Goal: Communication & Community: Answer question/provide support

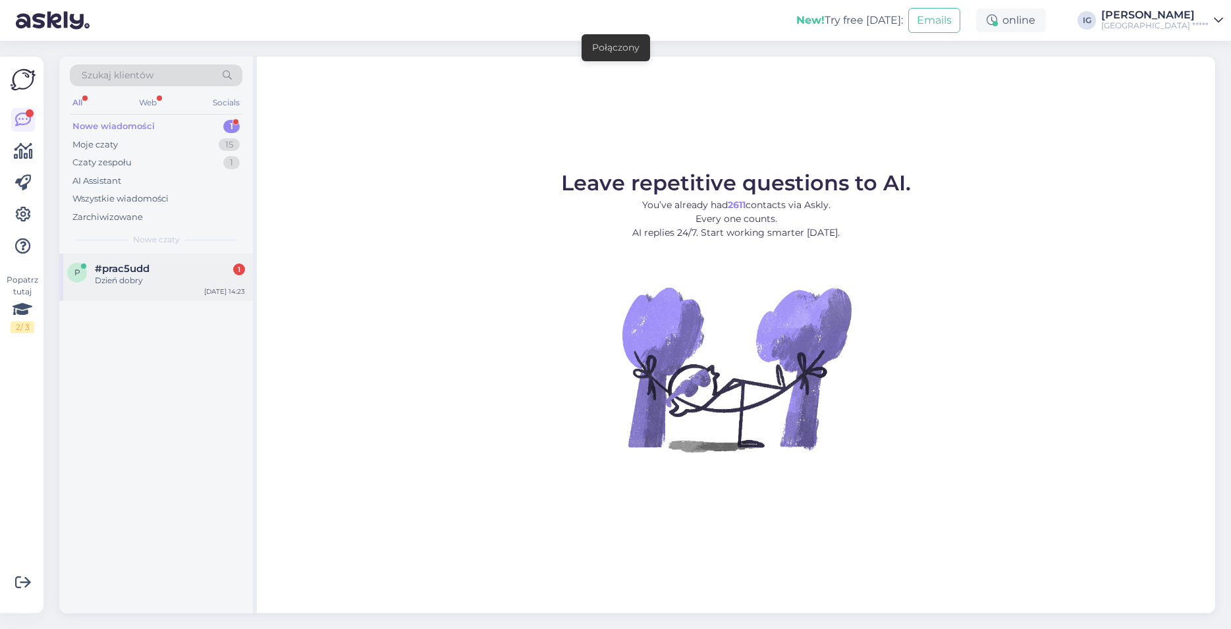
click at [84, 259] on div "p #prac5udd 1 Dzień dobry Sep 16 14:23" at bounding box center [156, 277] width 194 height 47
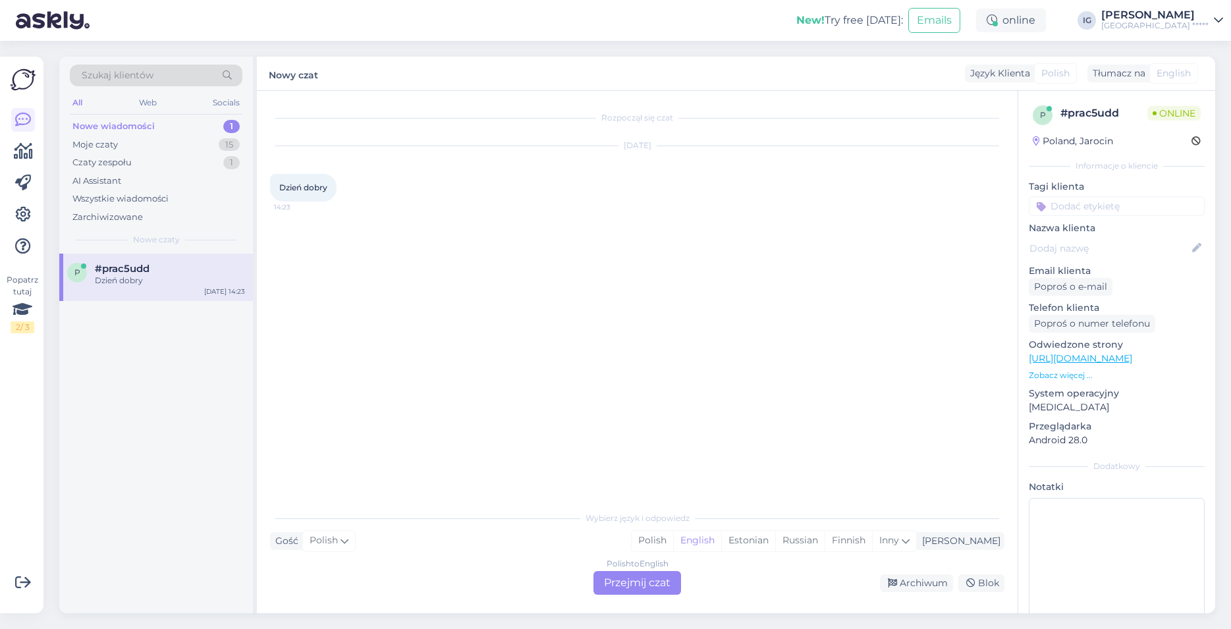
click at [667, 586] on div "Polish to English Przejmij czat" at bounding box center [637, 583] width 88 height 24
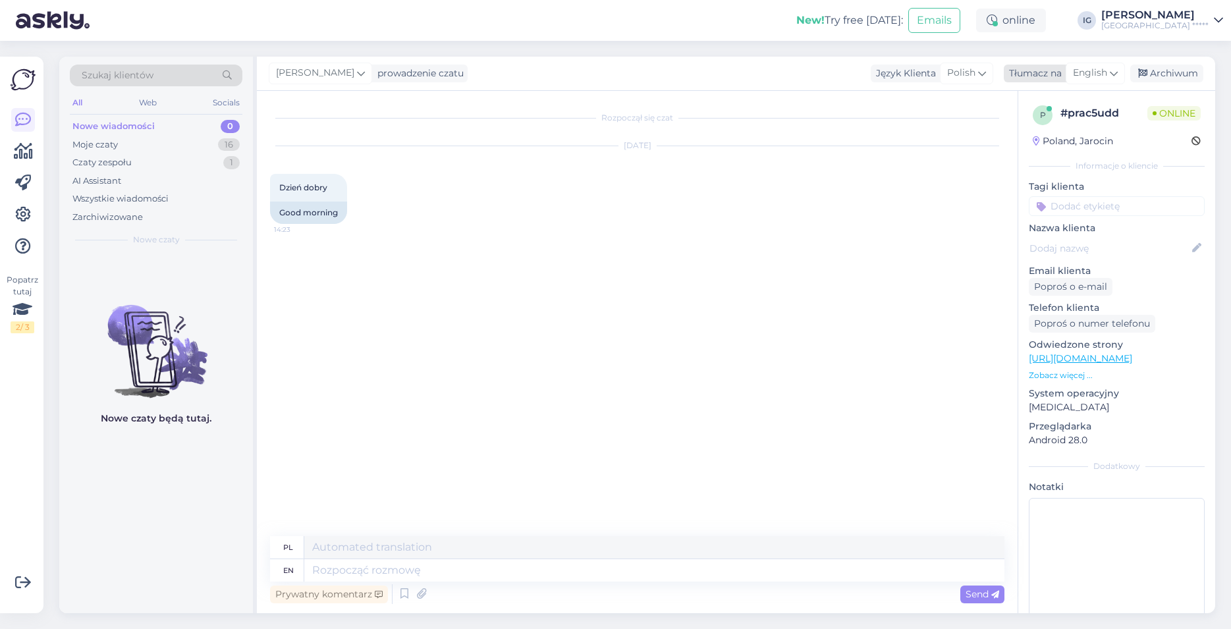
click at [1105, 74] on span "English" at bounding box center [1090, 73] width 34 height 14
type input "po"
click at [1062, 123] on link "Polish" at bounding box center [1064, 131] width 145 height 21
click at [321, 570] on textarea at bounding box center [637, 568] width 734 height 28
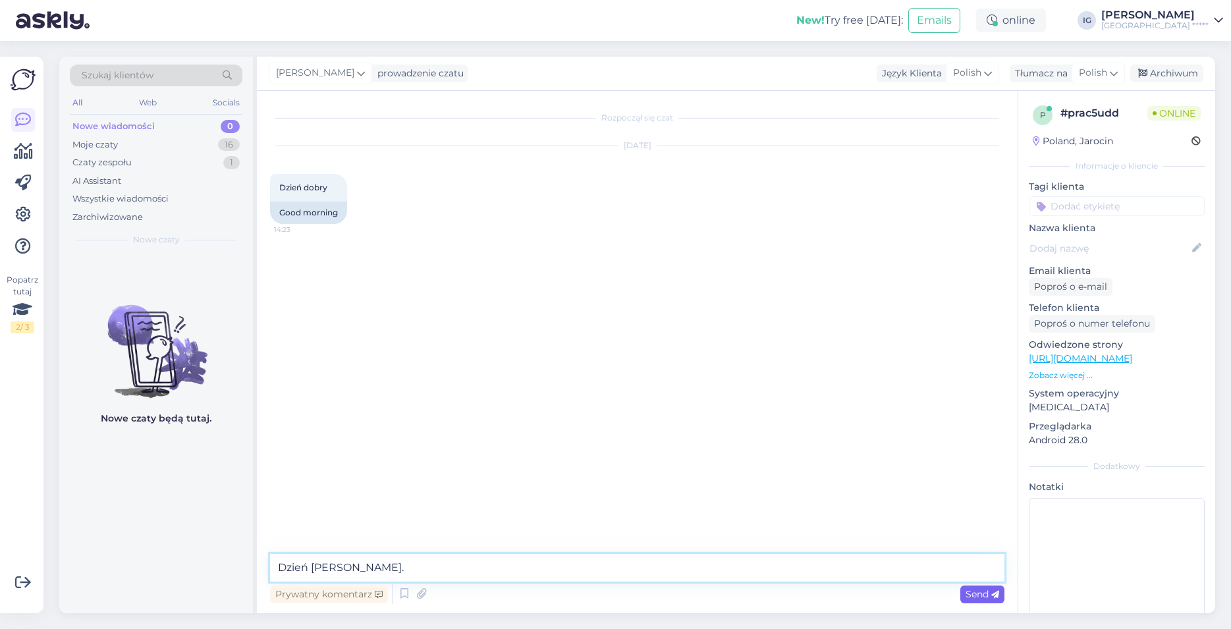
type textarea "Dzień dobry."
click at [983, 600] on div "Send" at bounding box center [982, 595] width 44 height 18
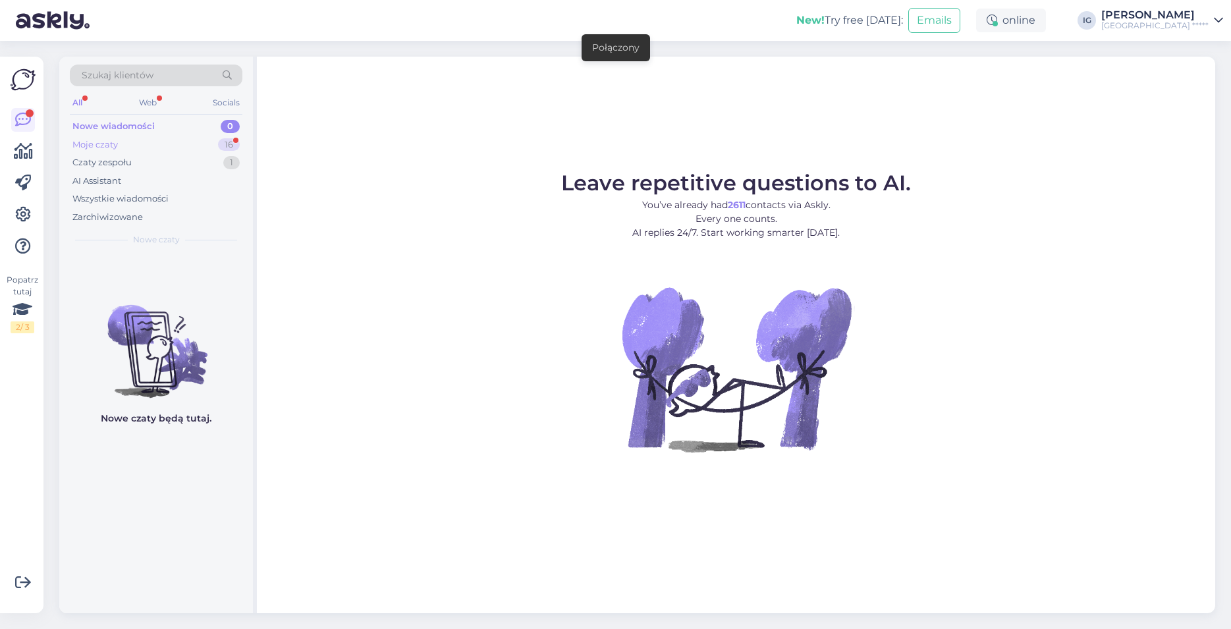
click at [140, 146] on div "Moje czaty 16" at bounding box center [156, 145] width 173 height 18
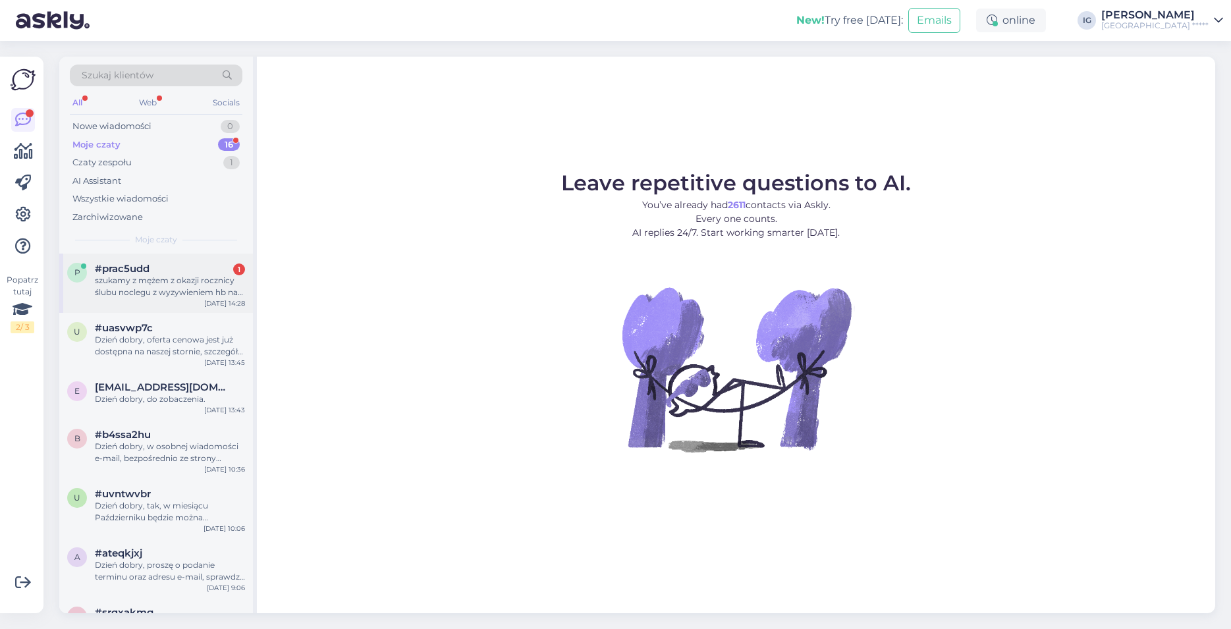
click at [138, 275] on div "szukamy z mężem z okazji rocznicy ślubu noclegu z wyzywieniem hb na najbliższy …" at bounding box center [170, 287] width 150 height 24
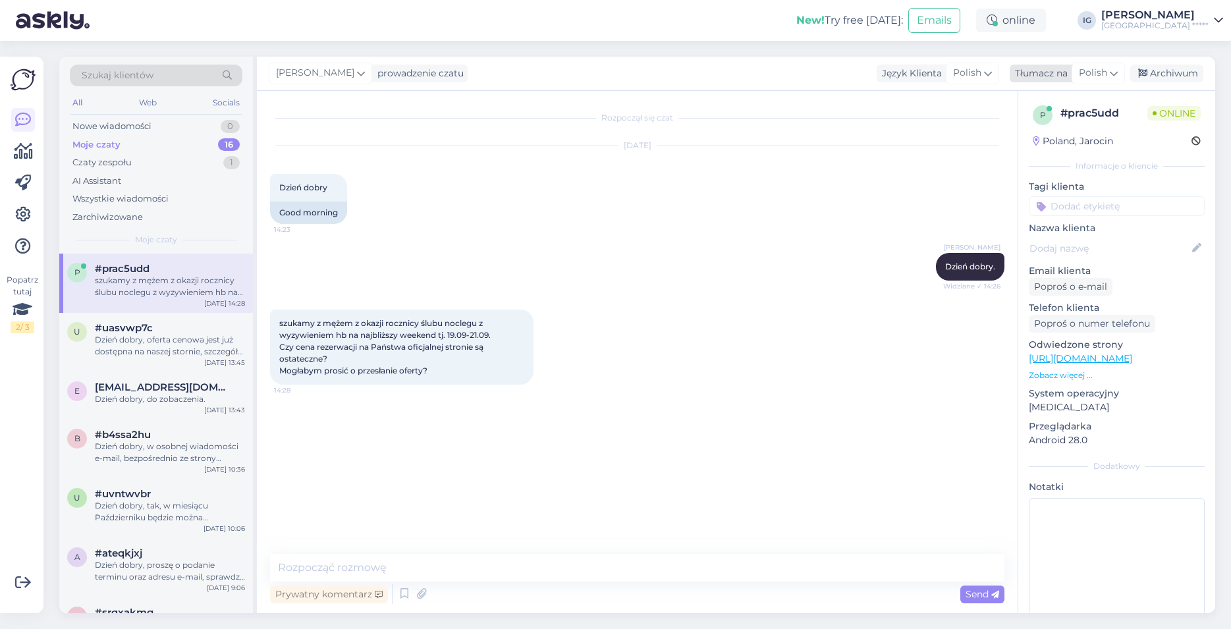
click at [1109, 71] on div "Polish" at bounding box center [1098, 73] width 53 height 21
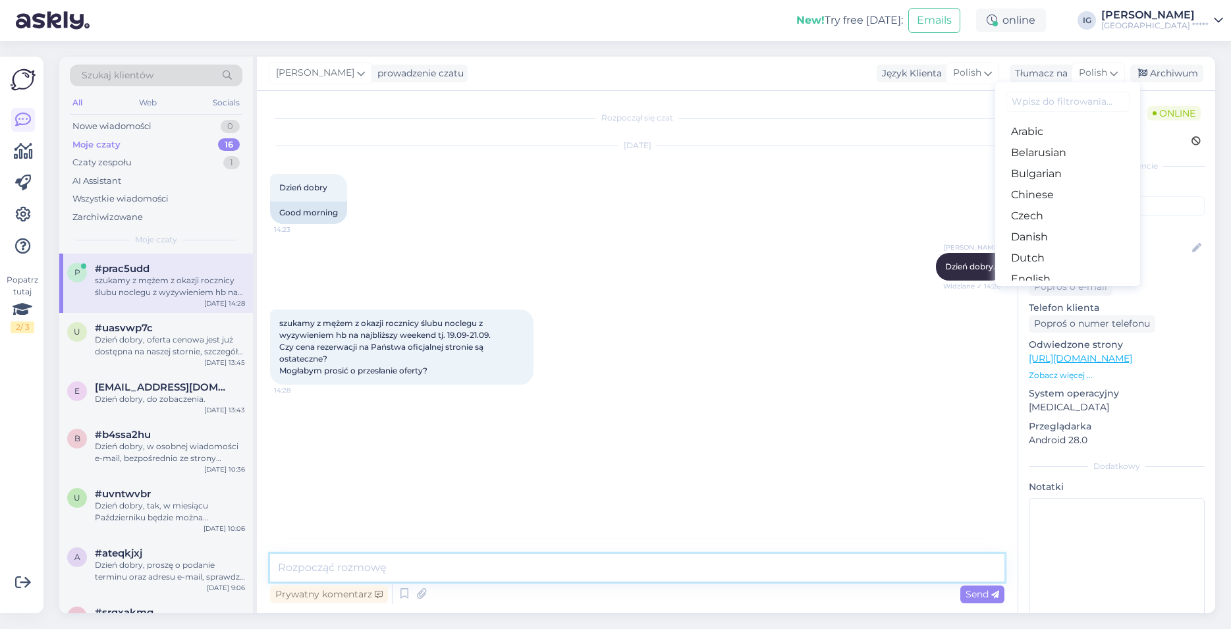
click at [458, 566] on textarea at bounding box center [637, 568] width 734 height 28
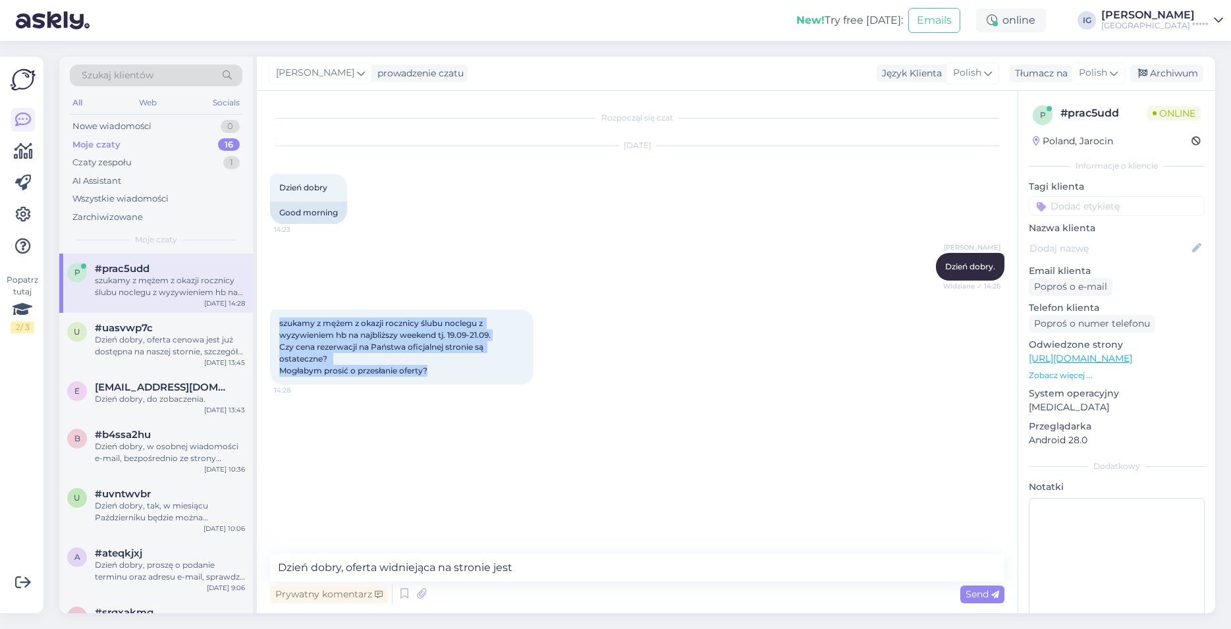
drag, startPoint x: 443, startPoint y: 371, endPoint x: 271, endPoint y: 317, distance: 180.4
click at [270, 316] on div "szukamy z mężem z okazji rocznicy ślubu noclegu z wyzywieniem hb na najbliższy …" at bounding box center [401, 347] width 263 height 75
copy span "szukamy z mężem z okazji rocznicy ślubu noclegu z wyzywieniem hb na najbliższy …"
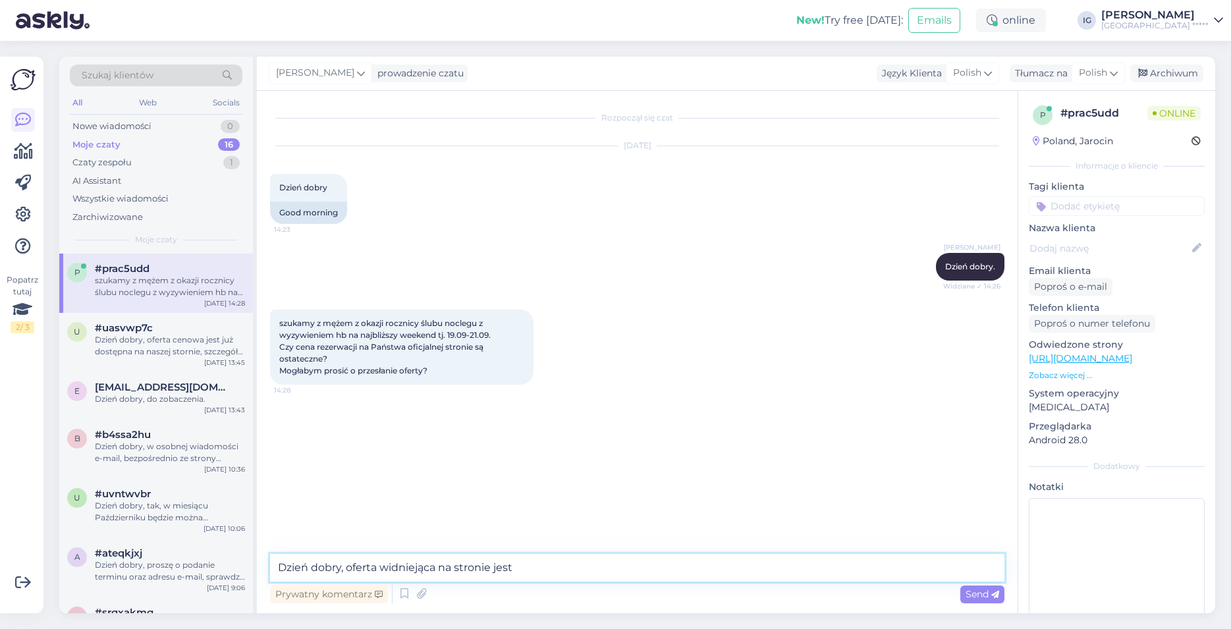
drag, startPoint x: 568, startPoint y: 570, endPoint x: 346, endPoint y: 565, distance: 221.3
click at [346, 565] on textarea "Dzień dobry, oferta widniejąca na stronie jest" at bounding box center [637, 568] width 734 height 28
paste textarea "dziękujemy za kontakt oraz zainteresowanie naszym hotelem. Informujemy, że ceny…"
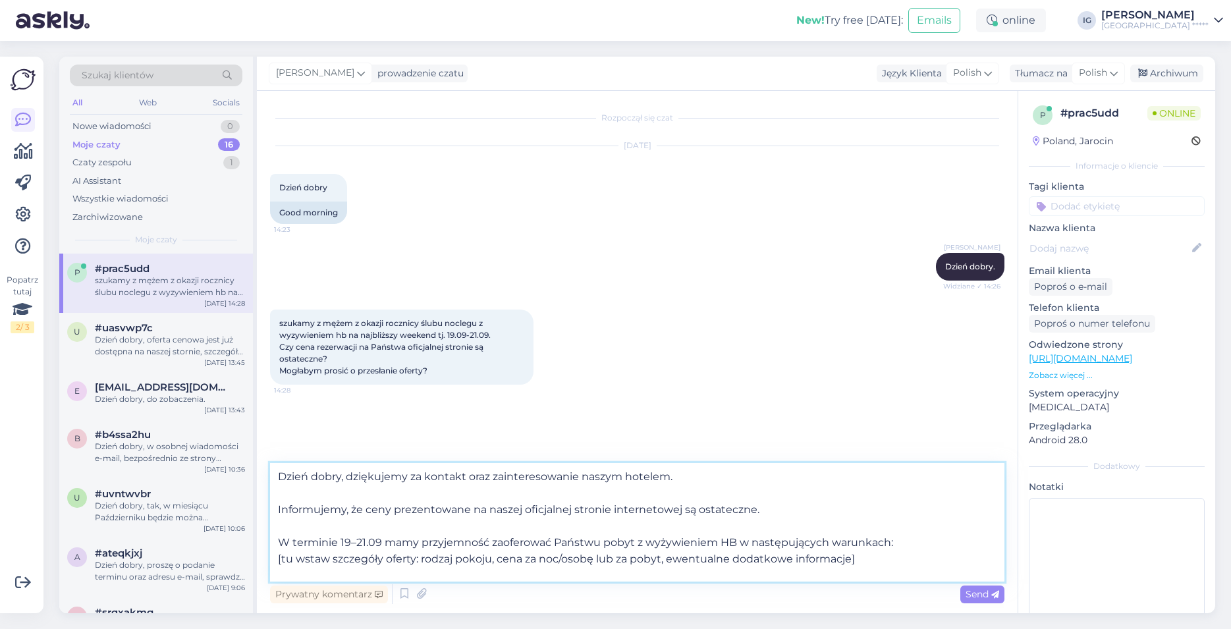
click at [283, 493] on textarea "Dzień dobry, dziękujemy za kontakt oraz zainteresowanie naszym hotelem. Informu…" at bounding box center [637, 522] width 734 height 119
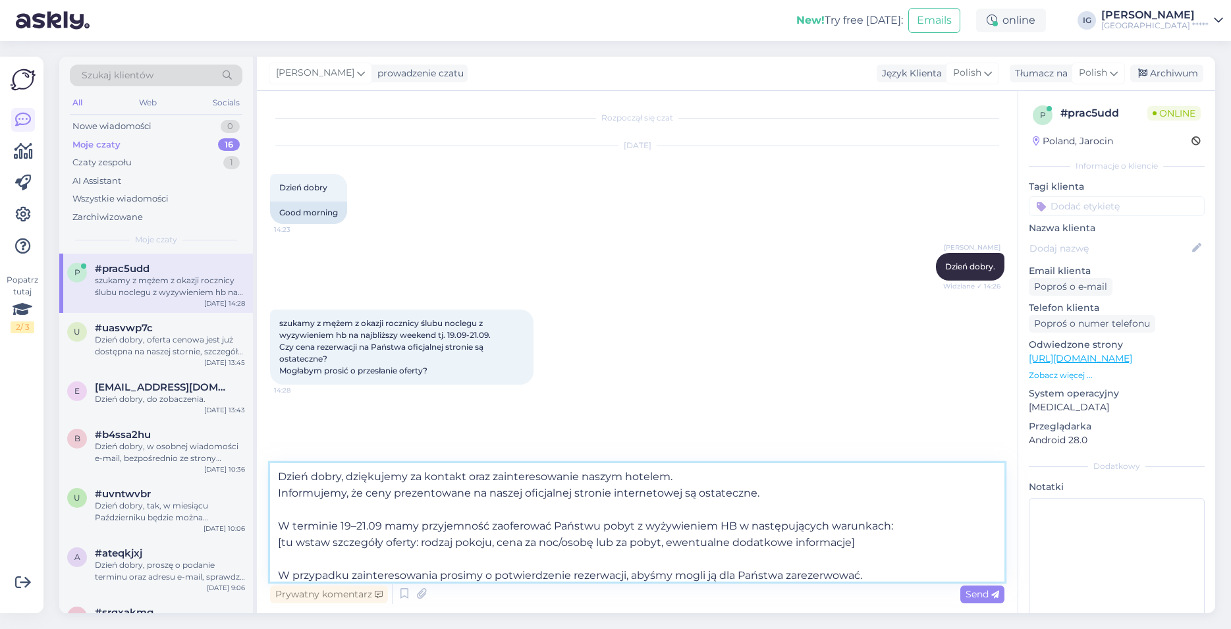
drag, startPoint x: 365, startPoint y: 491, endPoint x: 175, endPoint y: 502, distance: 190.6
click at [270, 502] on textarea "Dzień dobry, dziękujemy za kontakt oraz zainteresowanie naszym hotelem. Informu…" at bounding box center [637, 522] width 734 height 119
click at [366, 495] on textarea "Dzień dobry, dziękujemy za kontakt oraz zainteresowanie naszym hotelem. Informu…" at bounding box center [637, 522] width 734 height 119
drag, startPoint x: 366, startPoint y: 493, endPoint x: 295, endPoint y: 505, distance: 71.5
click at [279, 493] on textarea "Dzień dobry, dziękujemy za kontakt oraz zainteresowanie naszym hotelem. Informu…" at bounding box center [637, 522] width 734 height 119
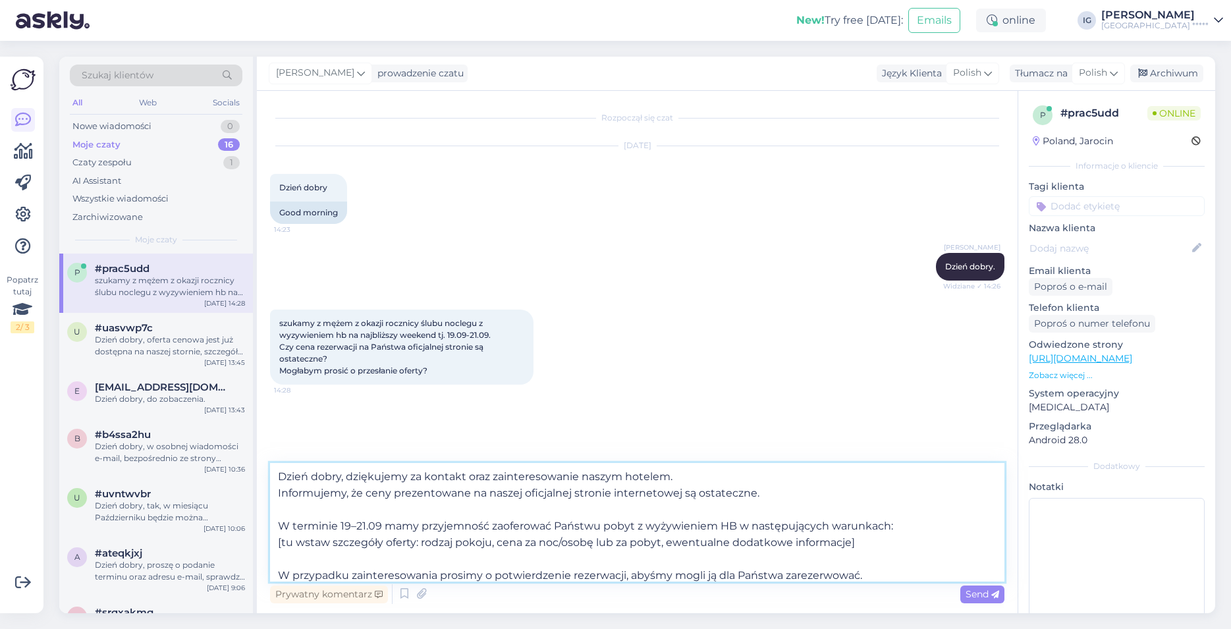
click at [333, 504] on textarea "Dzień dobry, dziękujemy za kontakt oraz zainteresowanie naszym hotelem. Informu…" at bounding box center [637, 522] width 734 height 119
drag, startPoint x: 364, startPoint y: 493, endPoint x: 259, endPoint y: 493, distance: 104.7
click at [270, 493] on textarea "Dzień dobry, dziękujemy za kontakt oraz zainteresowanie naszym hotelem. Informu…" at bounding box center [637, 522] width 734 height 119
click at [277, 524] on textarea "Dzień dobry, dziękujemy za kontakt oraz zainteresowanie naszym hotelem. Ceny or…" at bounding box center [637, 522] width 734 height 119
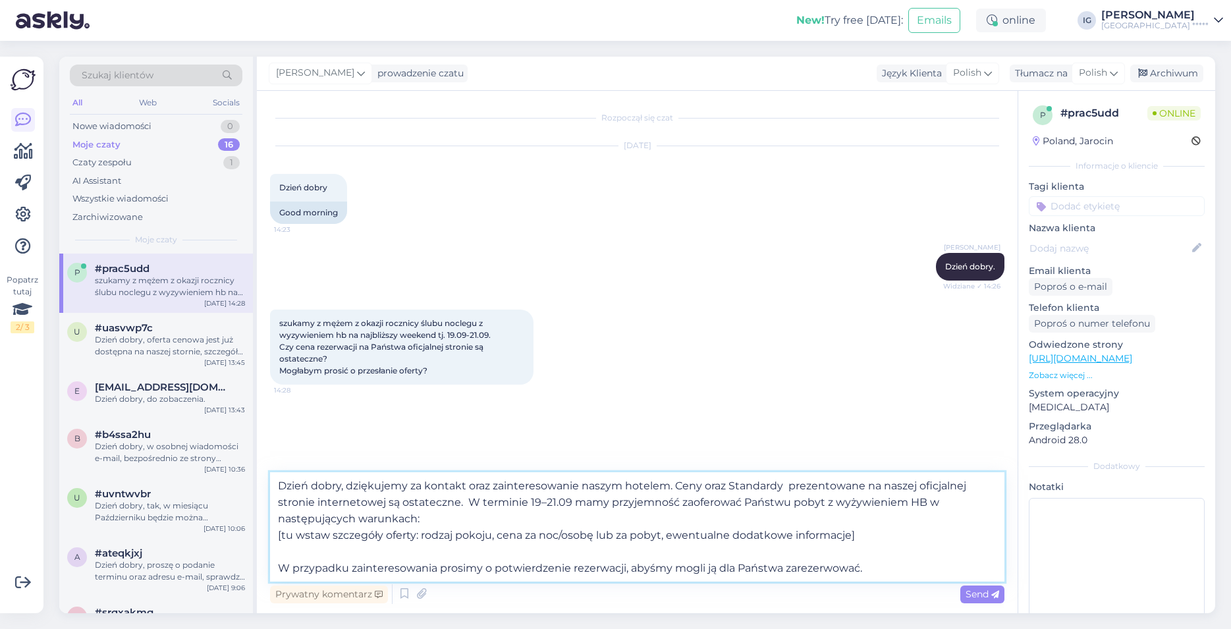
drag, startPoint x: 857, startPoint y: 533, endPoint x: 261, endPoint y: 520, distance: 595.5
click at [270, 520] on textarea "Dzień dobry, dziękujemy za kontakt oraz zainteresowanie naszym hotelem. Ceny or…" at bounding box center [637, 526] width 734 height 109
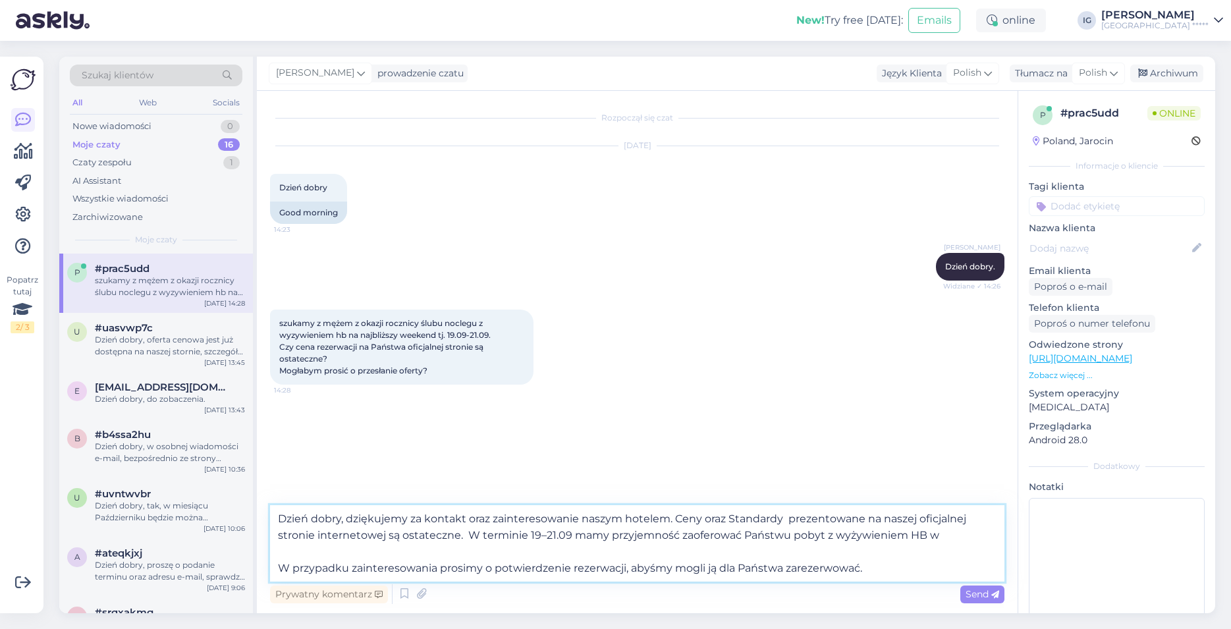
drag, startPoint x: 937, startPoint y: 532, endPoint x: 643, endPoint y: 564, distance: 296.2
click at [584, 535] on textarea "Dzień dobry, dziękujemy za kontakt oraz zainteresowanie naszym hotelem. Ceny or…" at bounding box center [637, 543] width 734 height 76
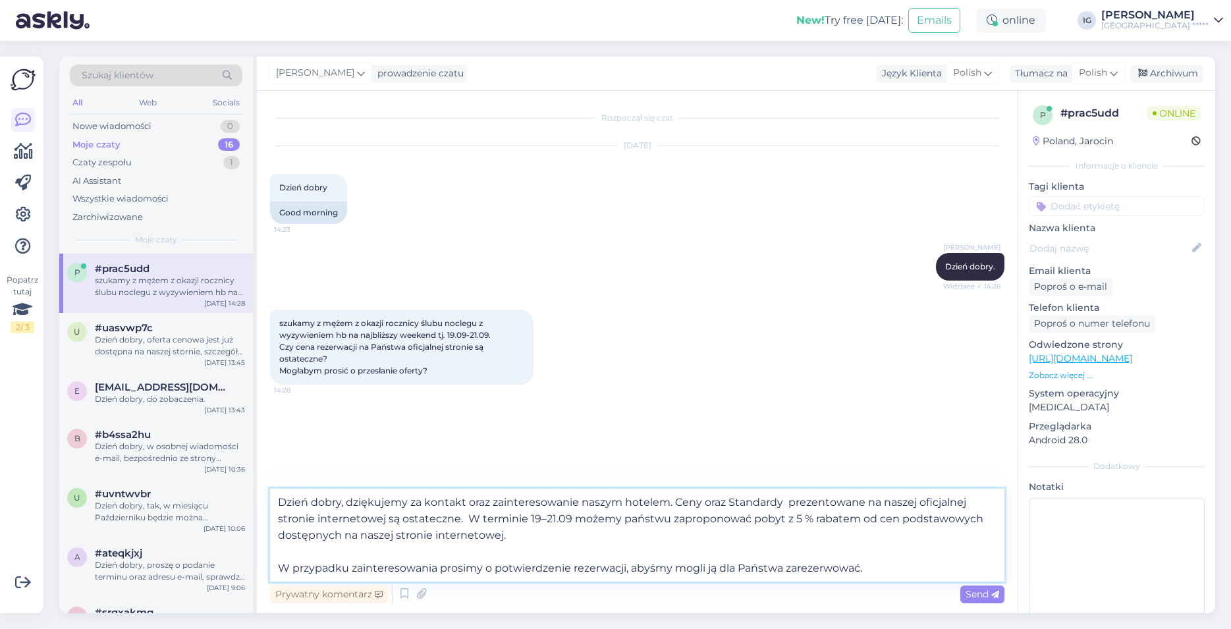
drag, startPoint x: 876, startPoint y: 566, endPoint x: 259, endPoint y: 576, distance: 617.2
click at [270, 576] on textarea "Dzień dobry, dziękujemy za kontakt oraz zainteresowanie naszym hotelem. Ceny or…" at bounding box center [637, 535] width 734 height 93
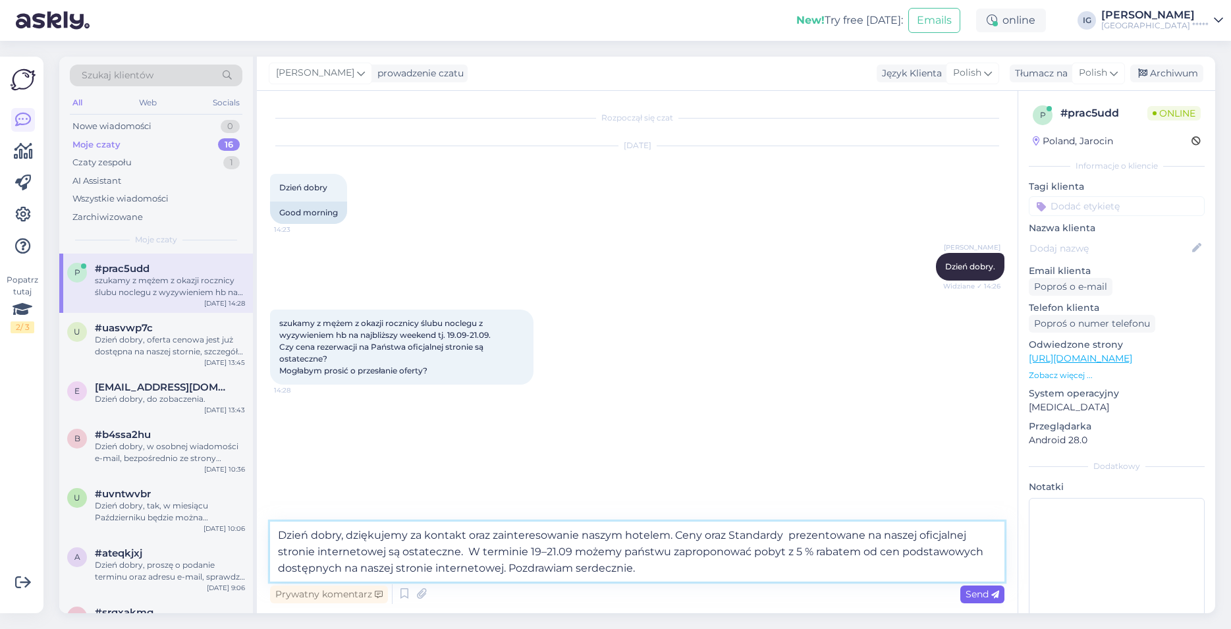
type textarea "Dzień dobry, dziękujemy za kontakt oraz zainteresowanie naszym hotelem. Ceny or…"
click at [984, 595] on span "Send" at bounding box center [983, 594] width 34 height 12
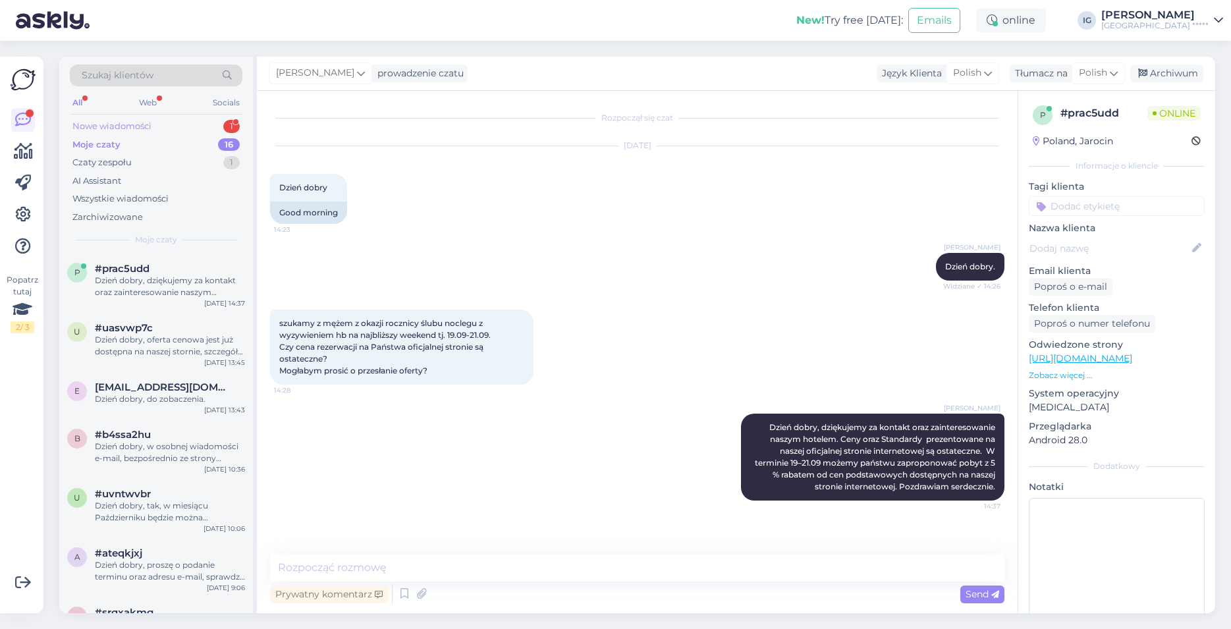
click at [161, 129] on div "Nowe wiadomości 1" at bounding box center [156, 126] width 173 height 18
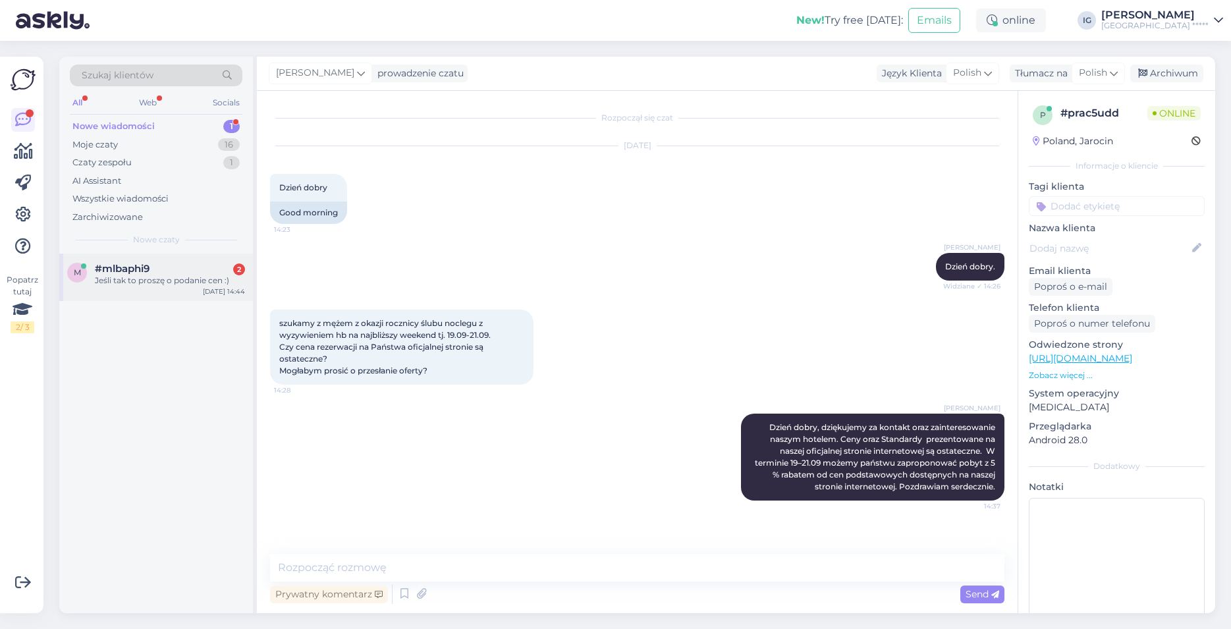
click at [138, 277] on div "Jeśli tak to proszę o podanie cen :)" at bounding box center [170, 281] width 150 height 12
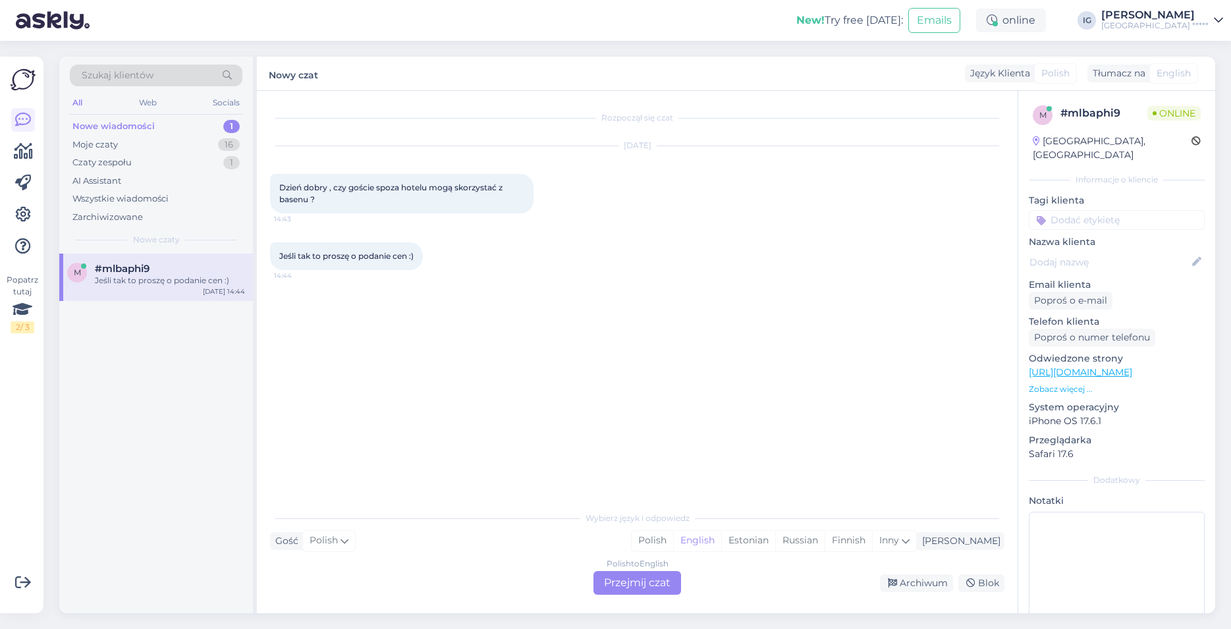
click at [647, 586] on div "Polish to English Przejmij czat" at bounding box center [637, 583] width 88 height 24
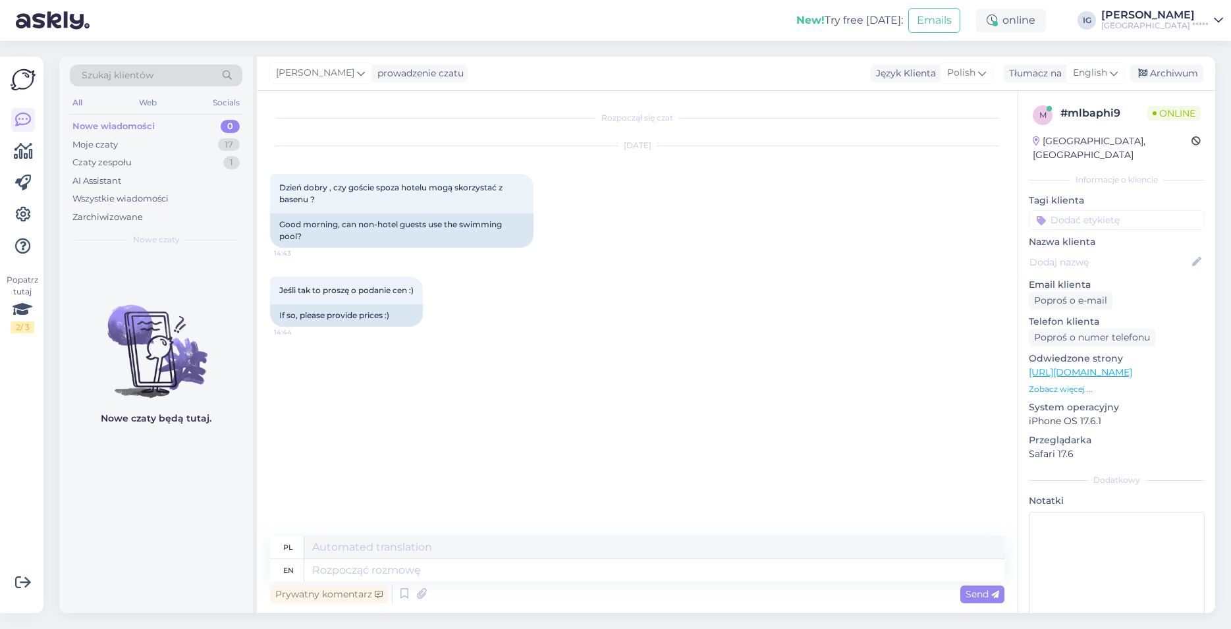
click at [647, 578] on textarea at bounding box center [654, 570] width 700 height 22
click at [1098, 73] on span "English" at bounding box center [1090, 73] width 34 height 14
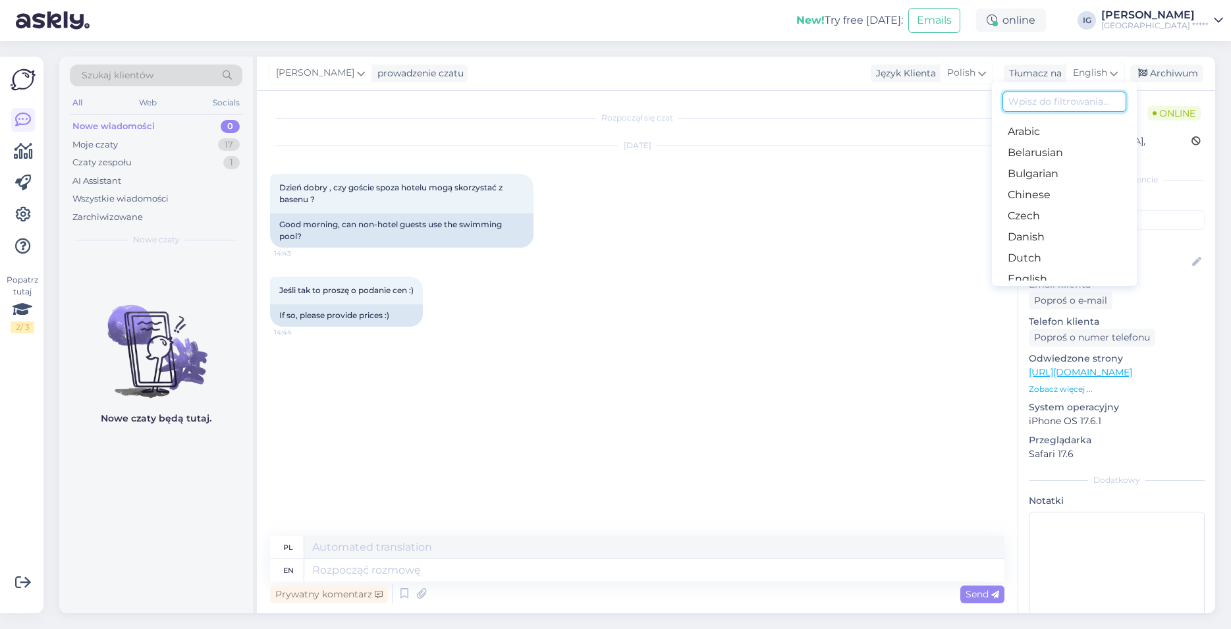
click at [1020, 97] on input at bounding box center [1064, 102] width 124 height 20
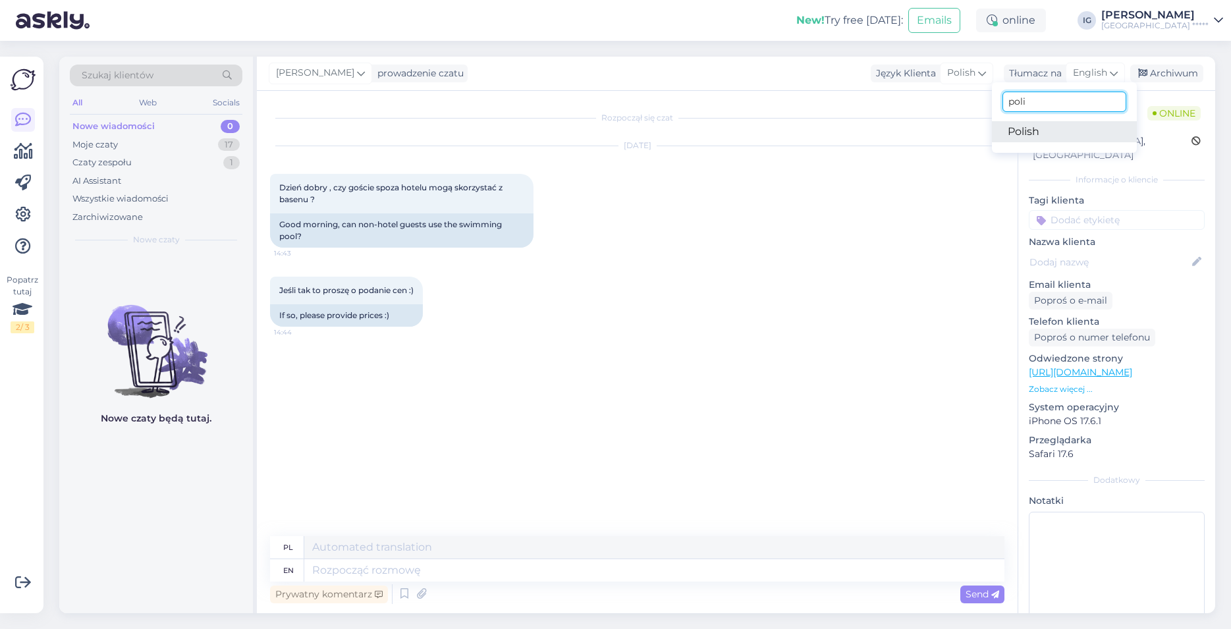
type input "poli"
click at [1023, 129] on link "Polish" at bounding box center [1064, 131] width 145 height 21
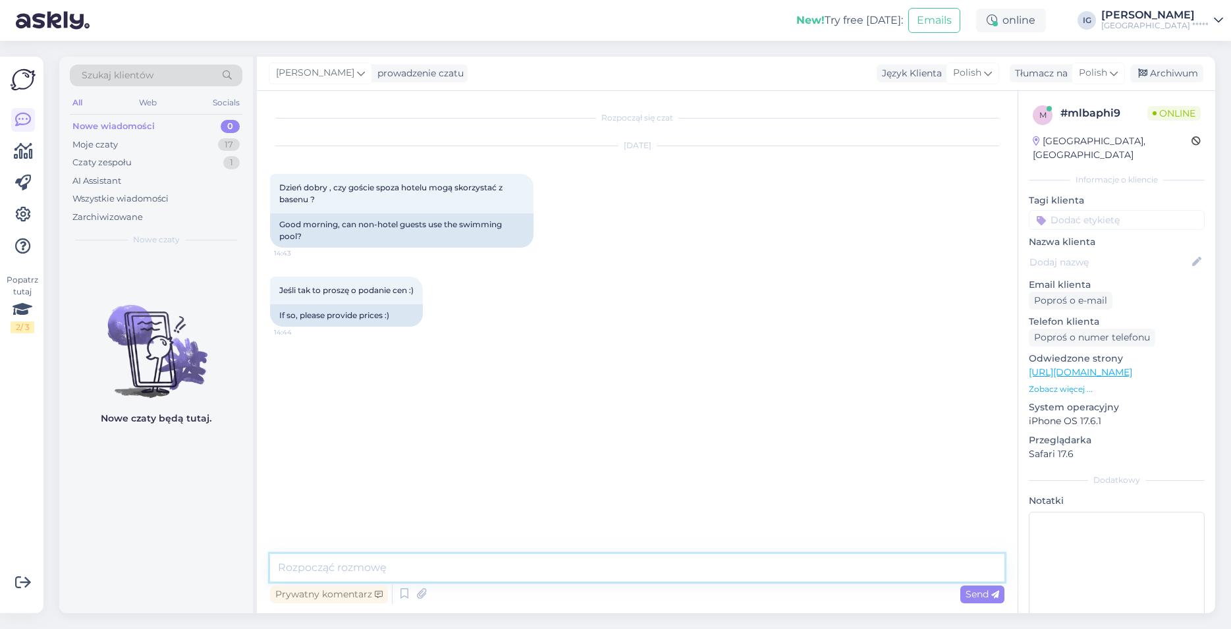
click at [315, 572] on textarea at bounding box center [637, 568] width 734 height 28
click at [980, 583] on div "Prywatny komentarz Send" at bounding box center [637, 594] width 734 height 25
type textarea "Dzień dobry, z basenu mogą korzystać goście hotelowi. Pozdrawiam serdecznie."
click at [977, 595] on span "Send" at bounding box center [983, 594] width 34 height 12
